Goal: Find specific page/section: Find specific page/section

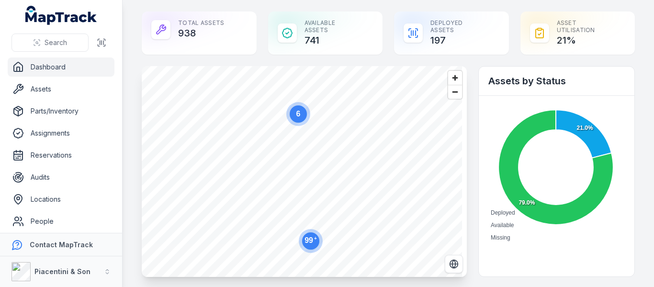
click at [136, 53] on main "Total Assets 938 Available Assets 741 Deployed Assets 197 Asset utilisation 21 …" at bounding box center [388, 143] width 531 height 287
click at [633, 61] on main "Total Assets 938 Available Assets 741 Deployed Assets 197 Asset utilisation 21 …" at bounding box center [388, 143] width 531 height 287
click at [69, 91] on link "Assets" at bounding box center [61, 88] width 107 height 19
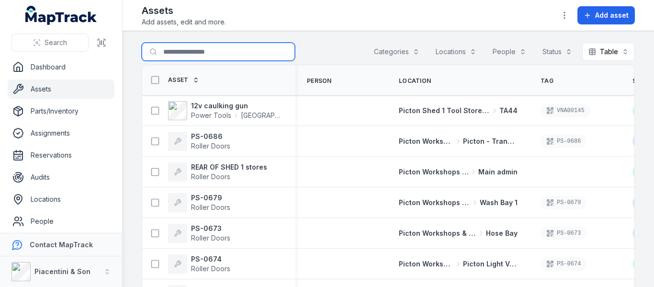
click at [222, 44] on input "Search for assets" at bounding box center [218, 52] width 153 height 18
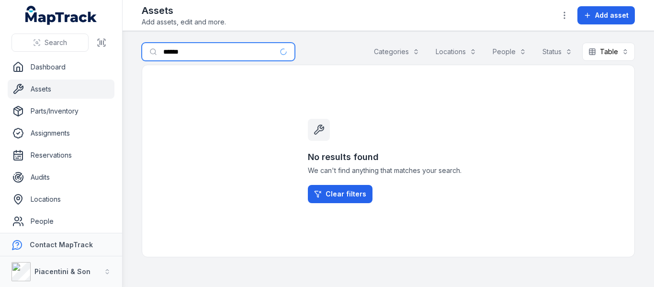
type input "******"
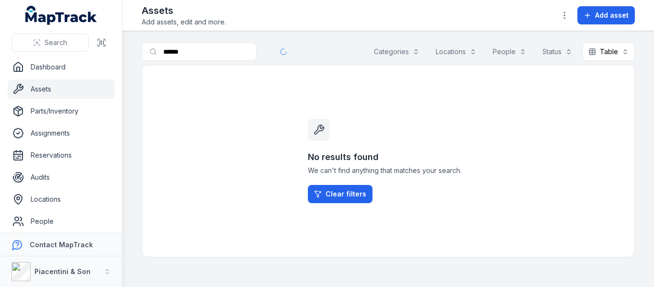
click at [315, 55] on div "Search for assets ****** Categories Locations People Status Table *****" at bounding box center [388, 54] width 493 height 22
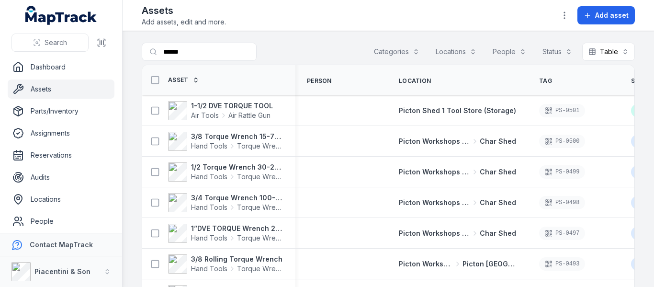
click at [560, 14] on button "button" at bounding box center [564, 15] width 18 height 18
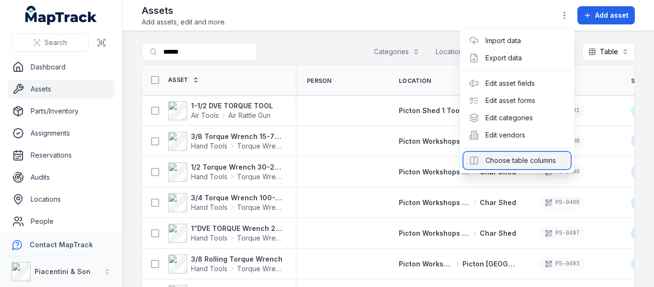
click at [521, 159] on div "Choose table columns" at bounding box center [516, 160] width 107 height 17
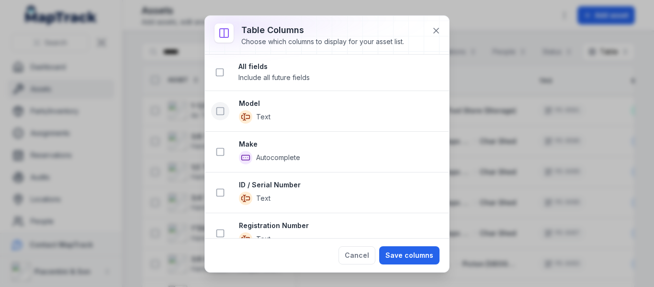
click at [223, 114] on rect at bounding box center [220, 111] width 7 height 7
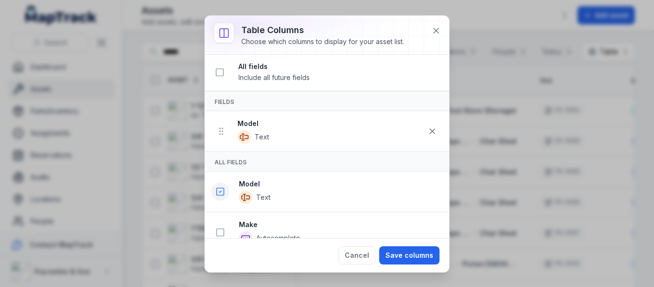
click at [223, 231] on icon at bounding box center [220, 232] width 10 height 10
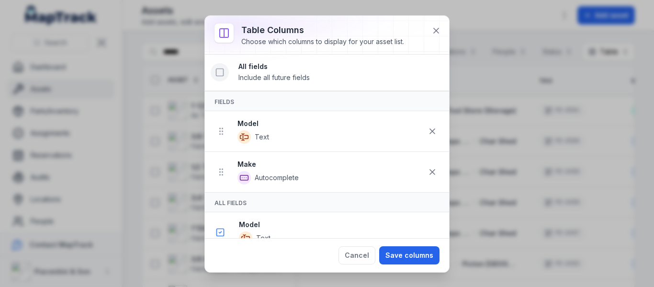
click at [220, 72] on icon at bounding box center [220, 72] width 10 height 10
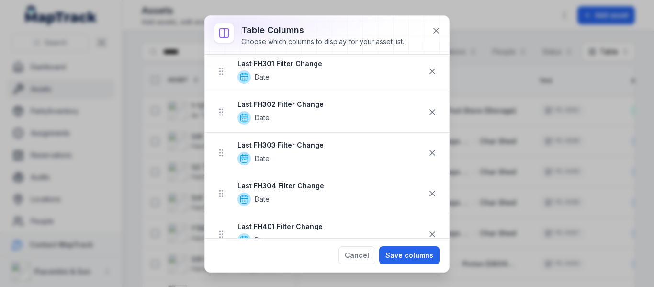
scroll to position [1675, 0]
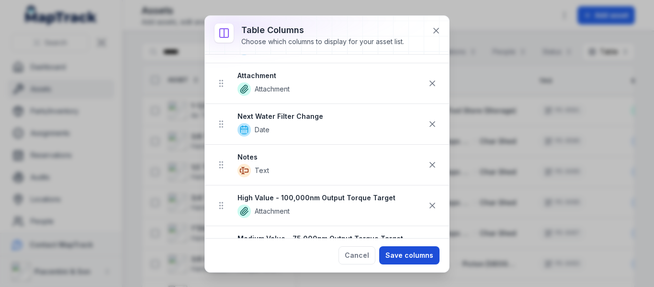
click at [405, 259] on button "Save columns" at bounding box center [409, 255] width 60 height 18
